Goal: Task Accomplishment & Management: Manage account settings

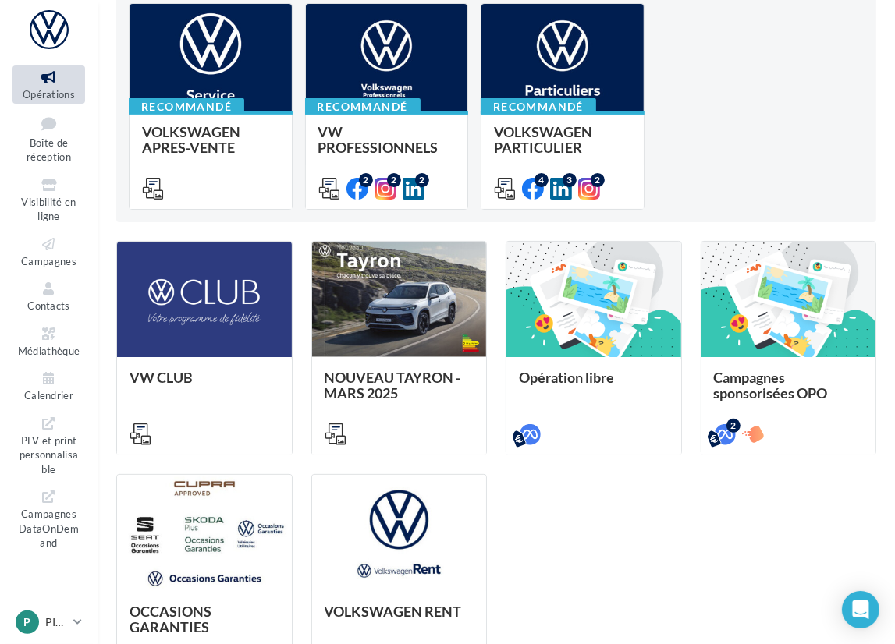
scroll to position [312, 0]
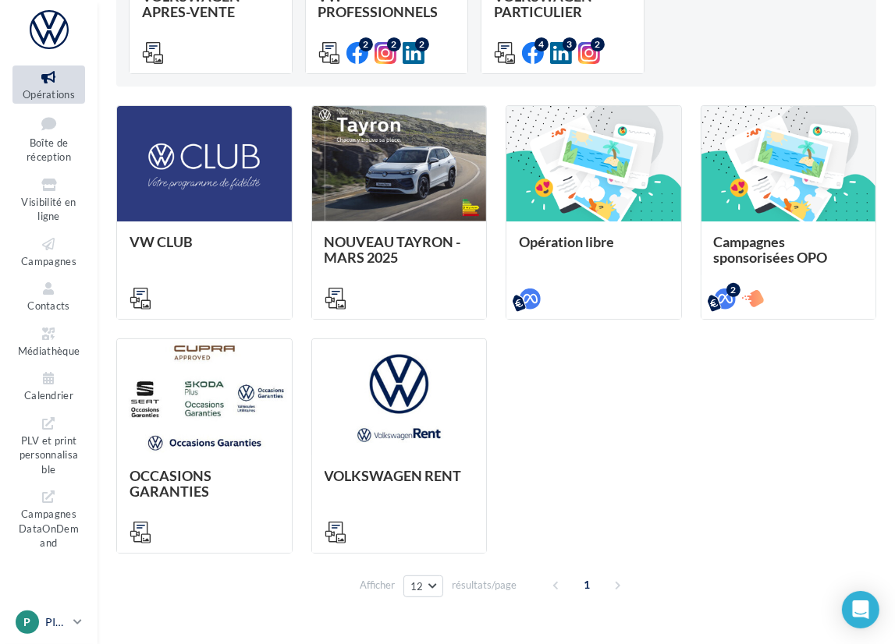
click at [75, 622] on icon at bounding box center [77, 621] width 9 height 13
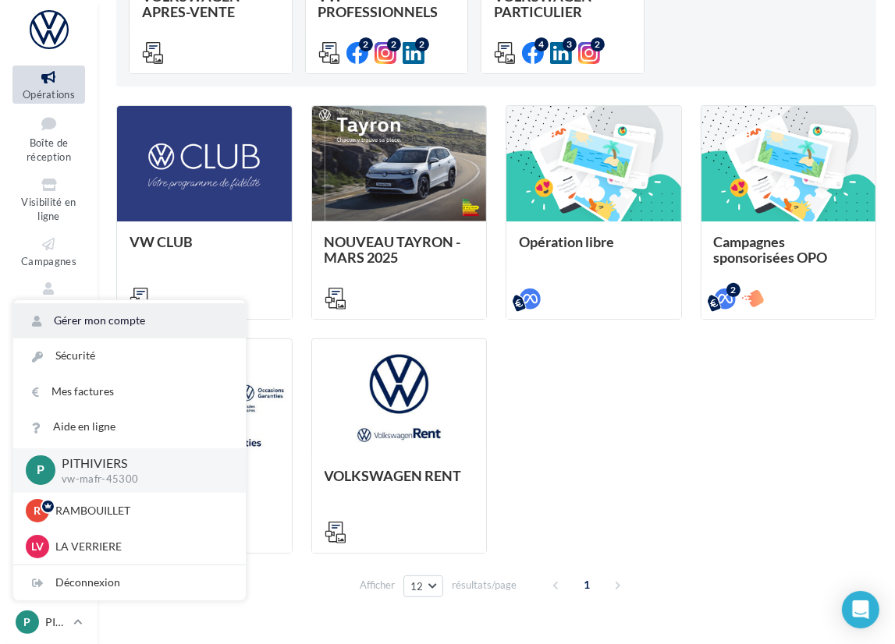
click at [120, 317] on link "Gérer mon compte" at bounding box center [129, 320] width 232 height 35
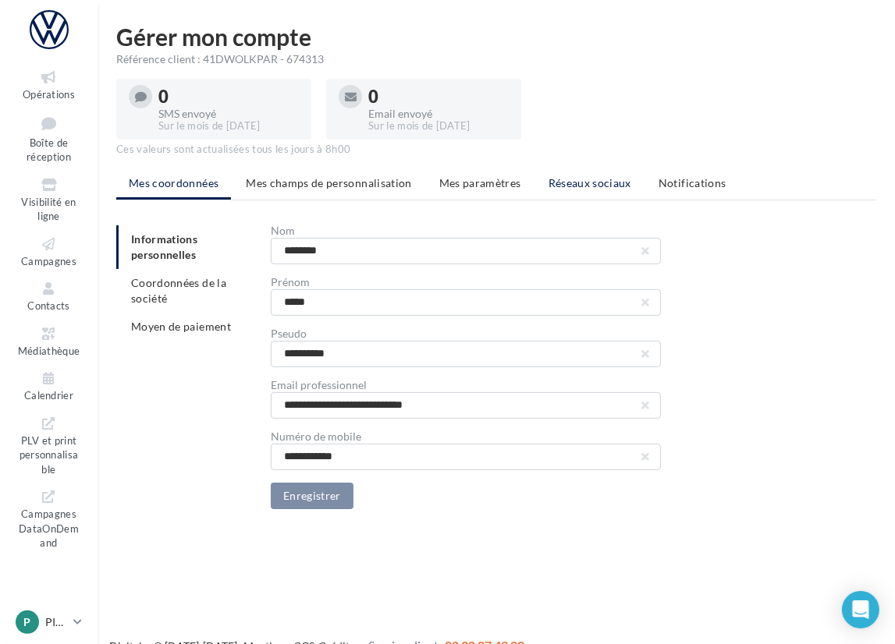
click at [591, 188] on span "Réseaux sociaux" at bounding box center [589, 182] width 83 height 13
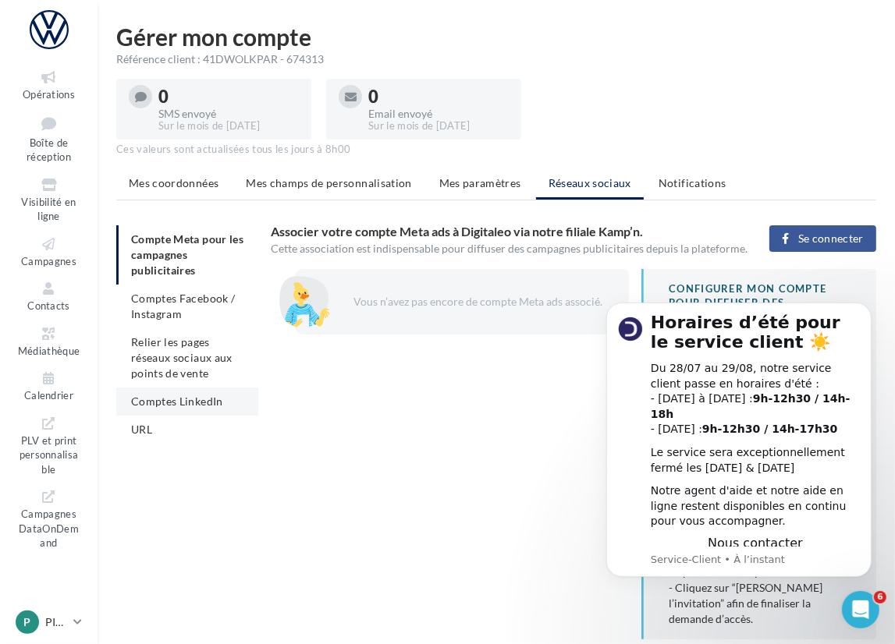
click at [185, 399] on span "Comptes LinkedIn" at bounding box center [177, 401] width 92 height 13
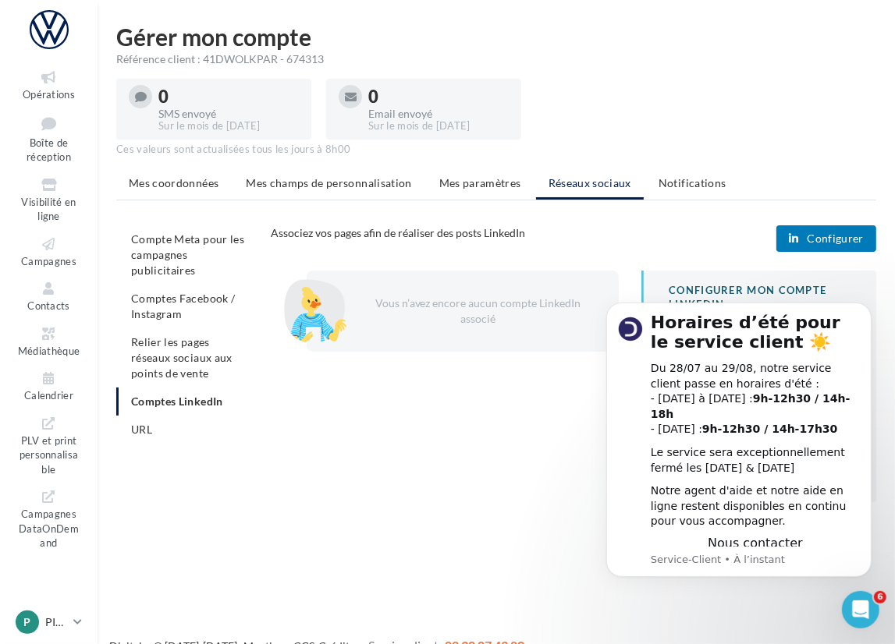
click at [852, 237] on span "Configurer" at bounding box center [835, 238] width 57 height 12
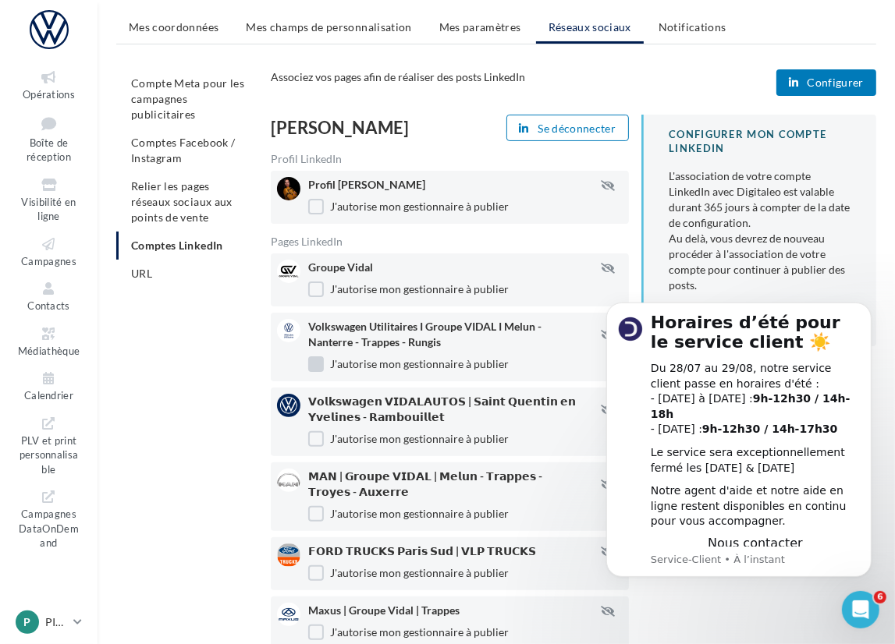
click at [318, 363] on label "J'autorise mon gestionnaire à publier" at bounding box center [408, 364] width 200 height 16
click at [316, 516] on label "J'autorise mon gestionnaire à publier" at bounding box center [408, 514] width 200 height 16
click at [324, 571] on label "J'autorise mon gestionnaire à publier" at bounding box center [408, 574] width 200 height 16
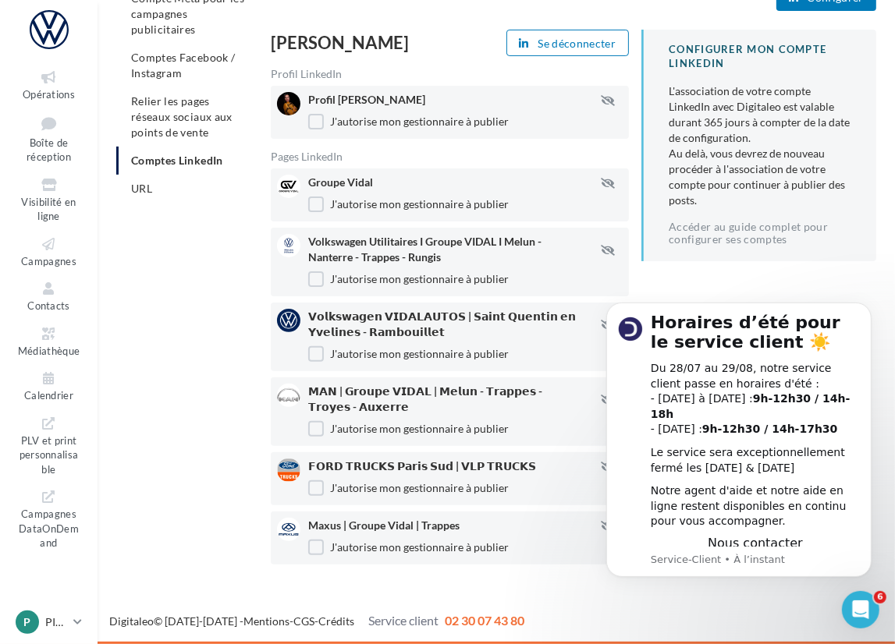
scroll to position [243, 0]
click at [317, 548] on label "J'autorise mon gestionnaire à publier" at bounding box center [408, 548] width 200 height 16
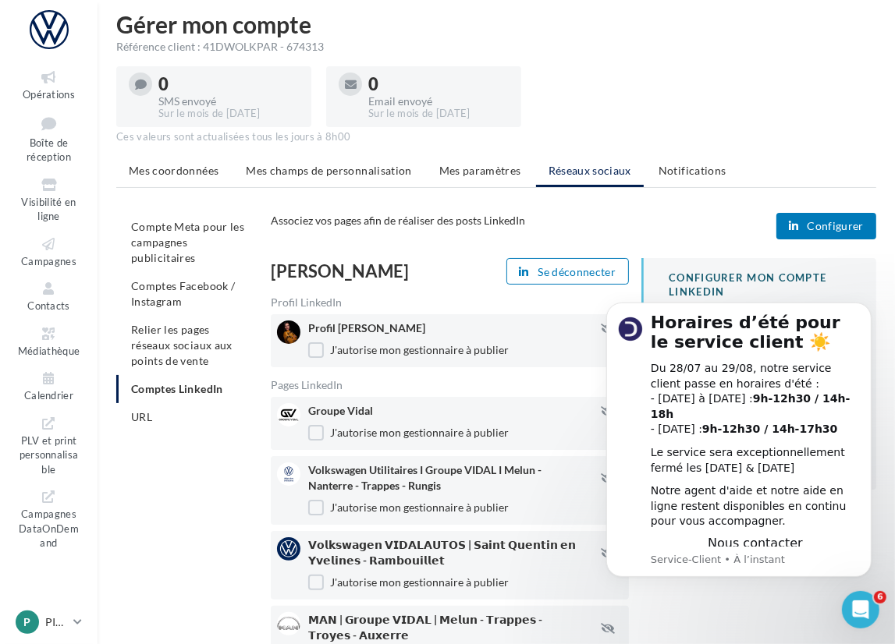
scroll to position [9, 0]
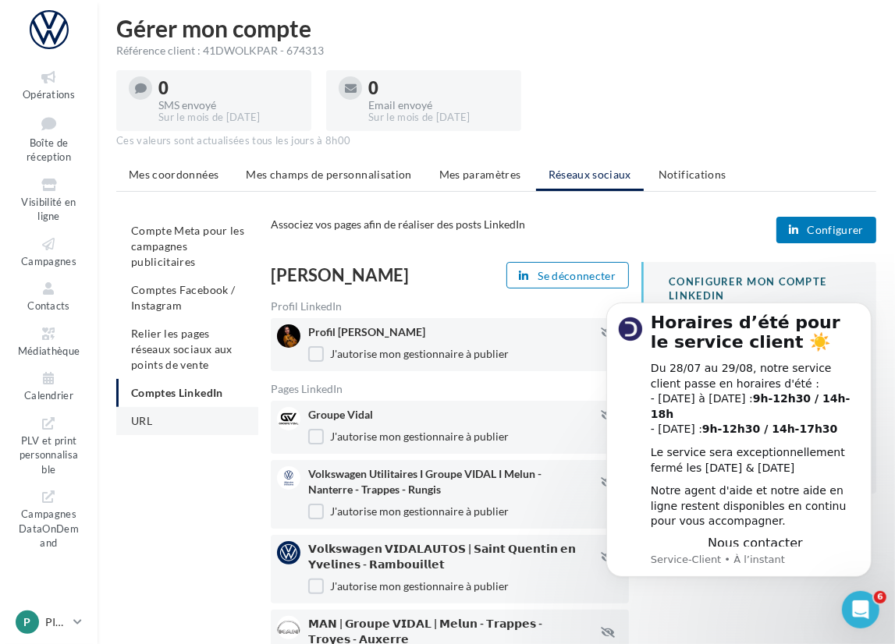
click at [159, 419] on li "URL" at bounding box center [187, 421] width 142 height 28
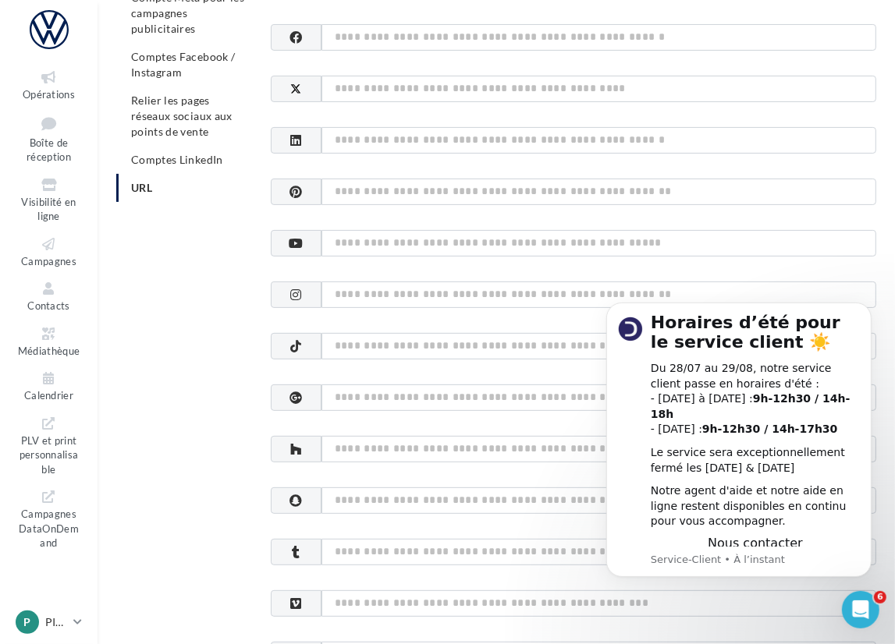
scroll to position [243, 0]
click at [362, 391] on input at bounding box center [598, 397] width 555 height 27
paste input "**********"
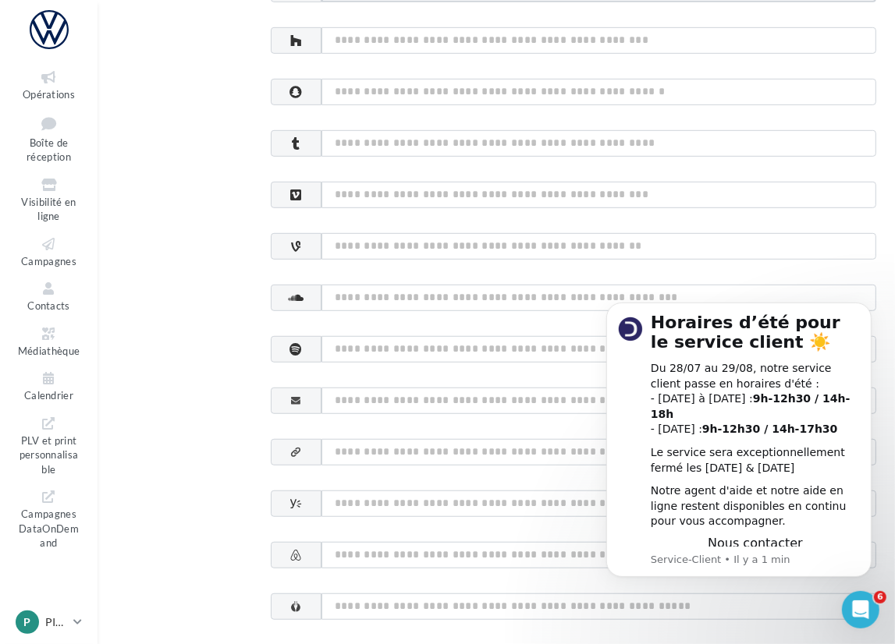
scroll to position [789, 0]
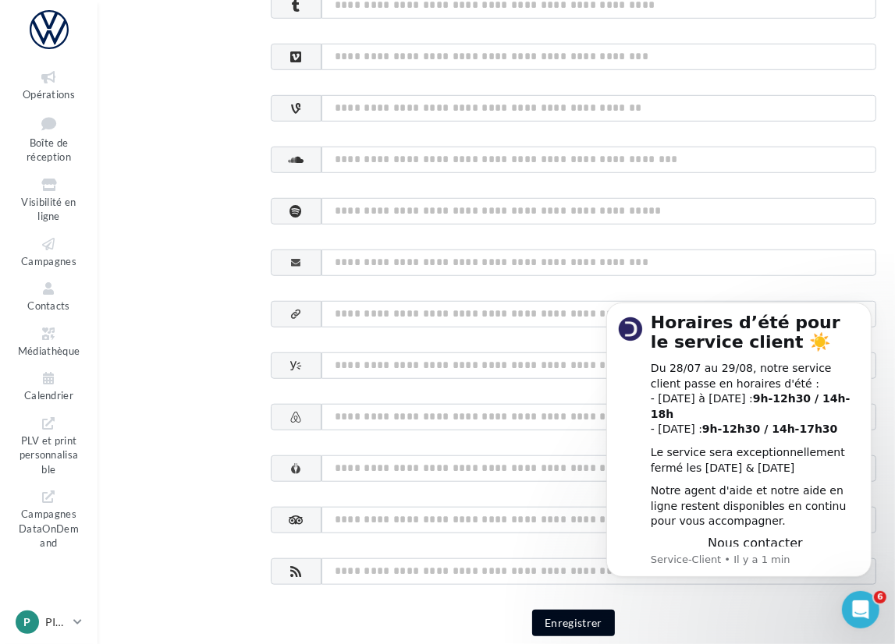
type input "**********"
click at [584, 612] on button "Enregistrer" at bounding box center [573, 623] width 83 height 27
click at [49, 129] on icon at bounding box center [48, 123] width 63 height 21
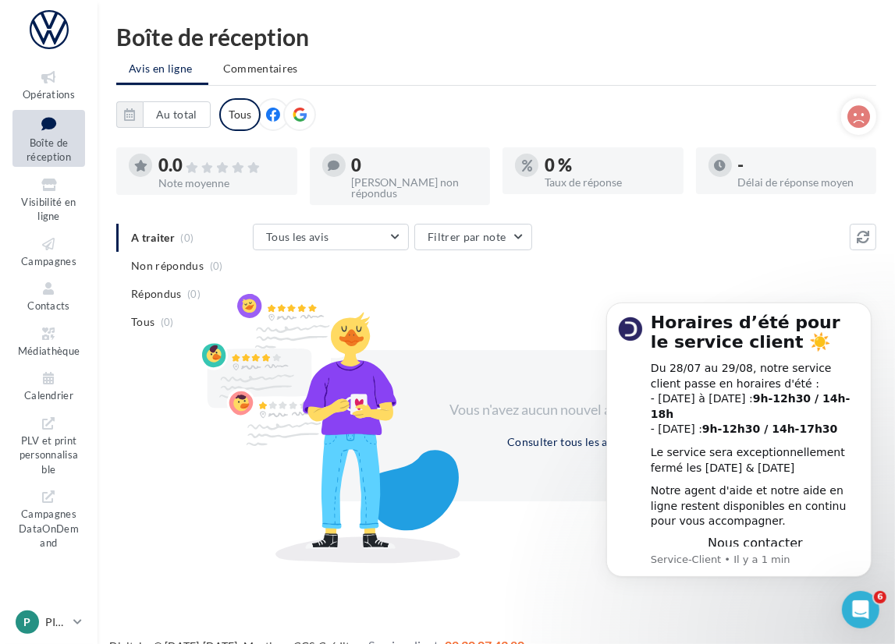
click at [293, 112] on icon at bounding box center [300, 115] width 14 height 14
click at [31, 83] on icon at bounding box center [48, 78] width 63 height 18
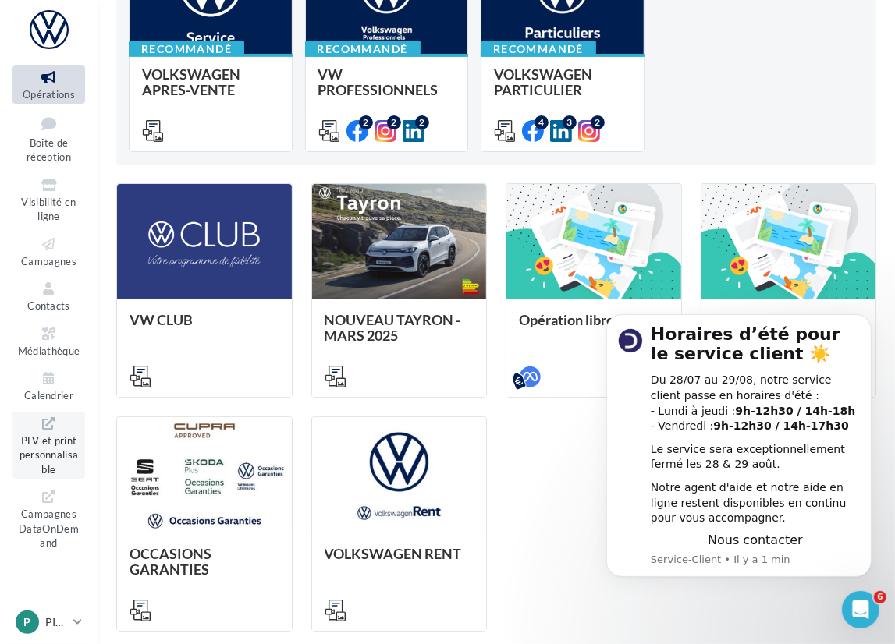
scroll to position [351, 0]
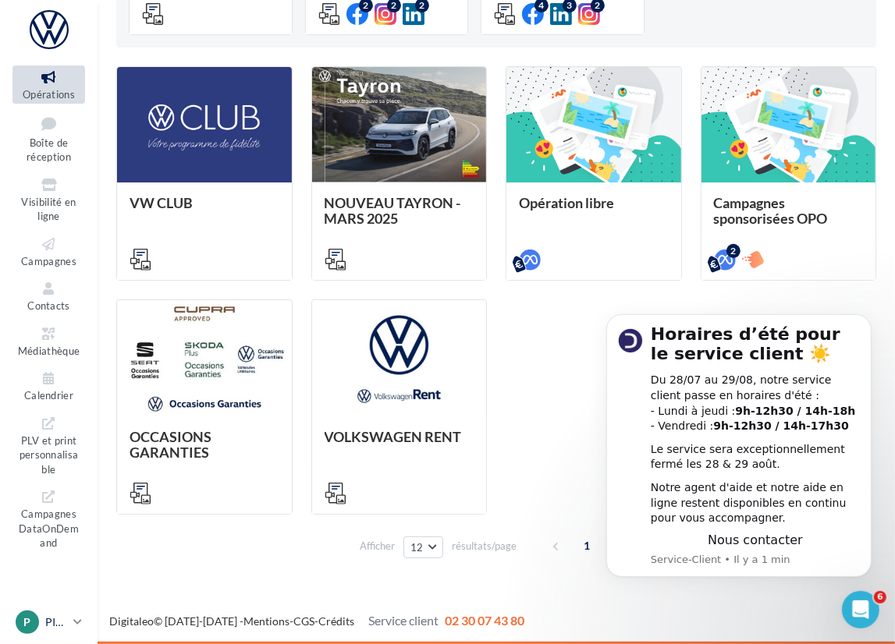
click at [73, 622] on link "P PITHIVIERS vw-mafr-45300" at bounding box center [48, 623] width 73 height 30
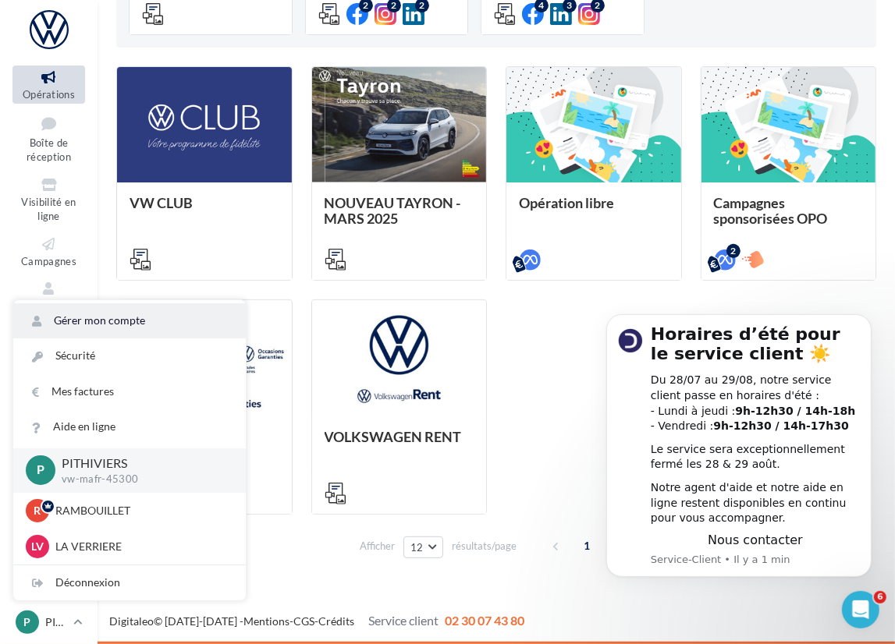
click at [118, 322] on link "Gérer mon compte" at bounding box center [129, 320] width 232 height 35
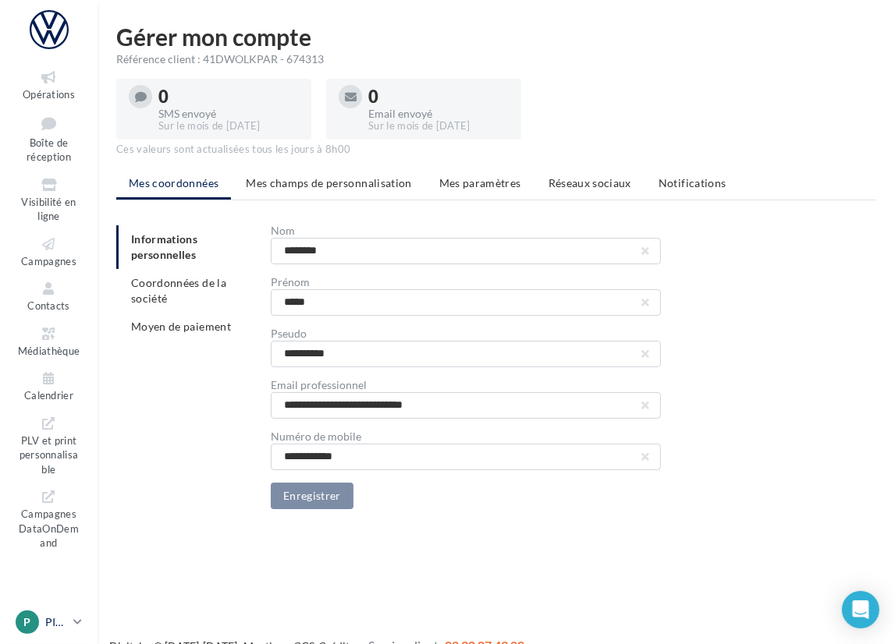
click at [71, 623] on link "P PITHIVIERS vw-mafr-45300" at bounding box center [48, 623] width 73 height 30
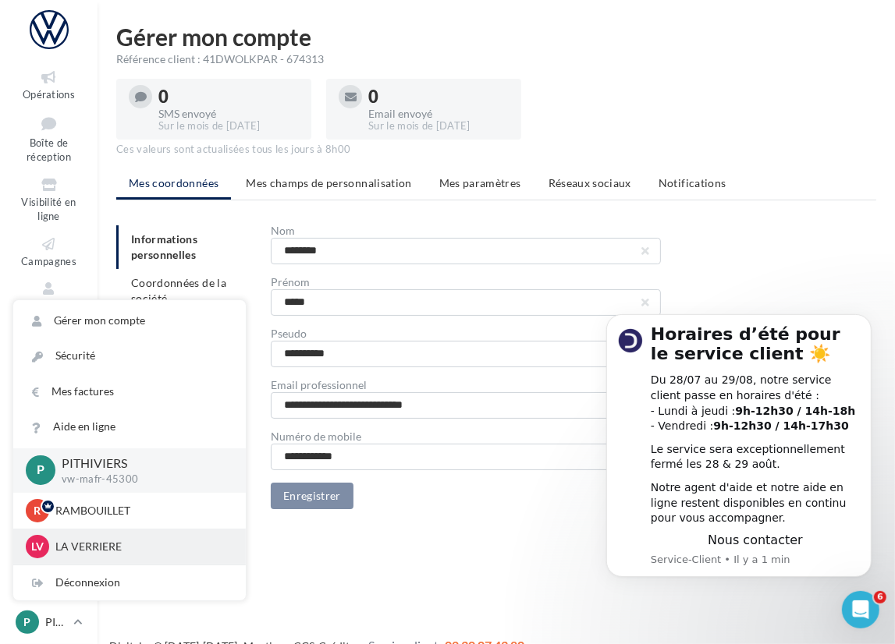
click at [101, 543] on p "LA VERRIERE" at bounding box center [141, 547] width 172 height 16
